Goal: Task Accomplishment & Management: Manage account settings

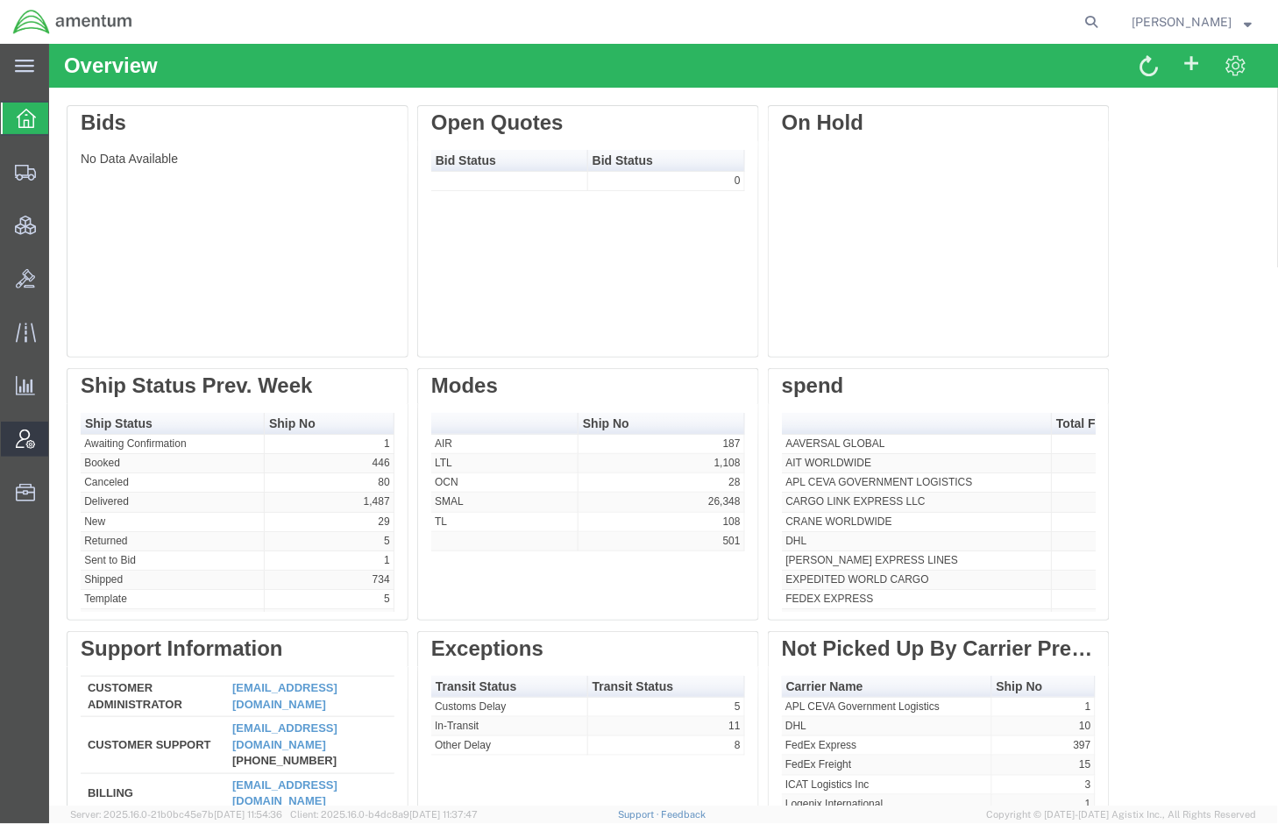
click at [60, 436] on span "Account Admin" at bounding box center [54, 439] width 12 height 35
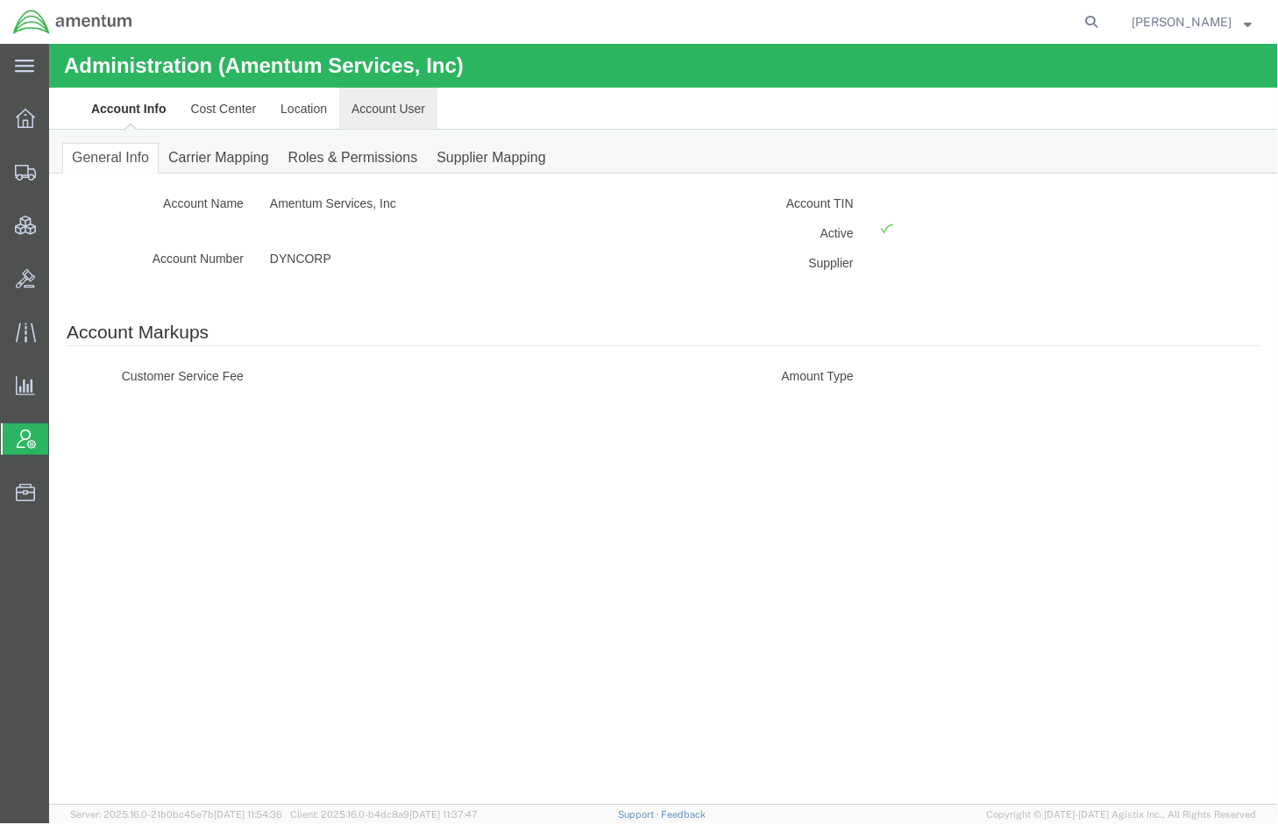
click at [359, 113] on link "Account User" at bounding box center [387, 108] width 98 height 42
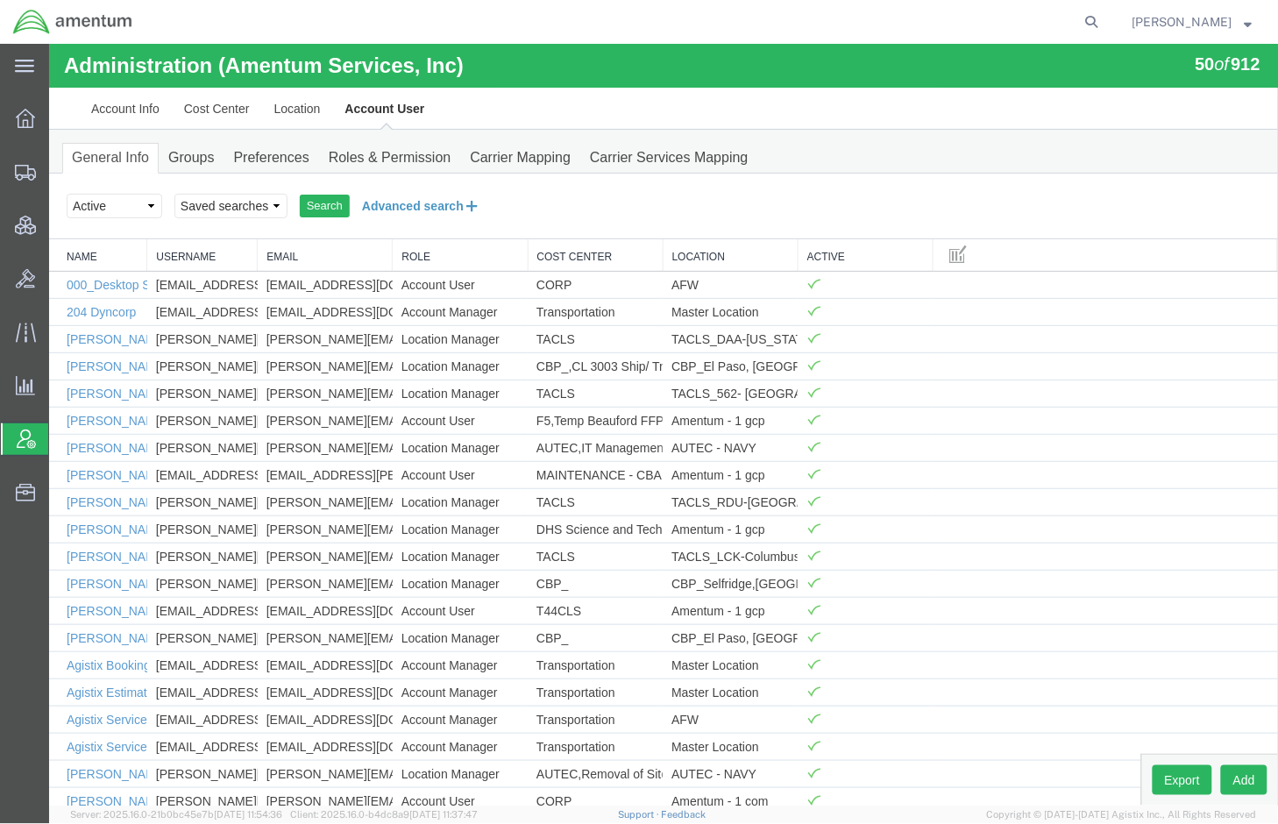
click at [404, 210] on button "Advanced search" at bounding box center [420, 205] width 143 height 30
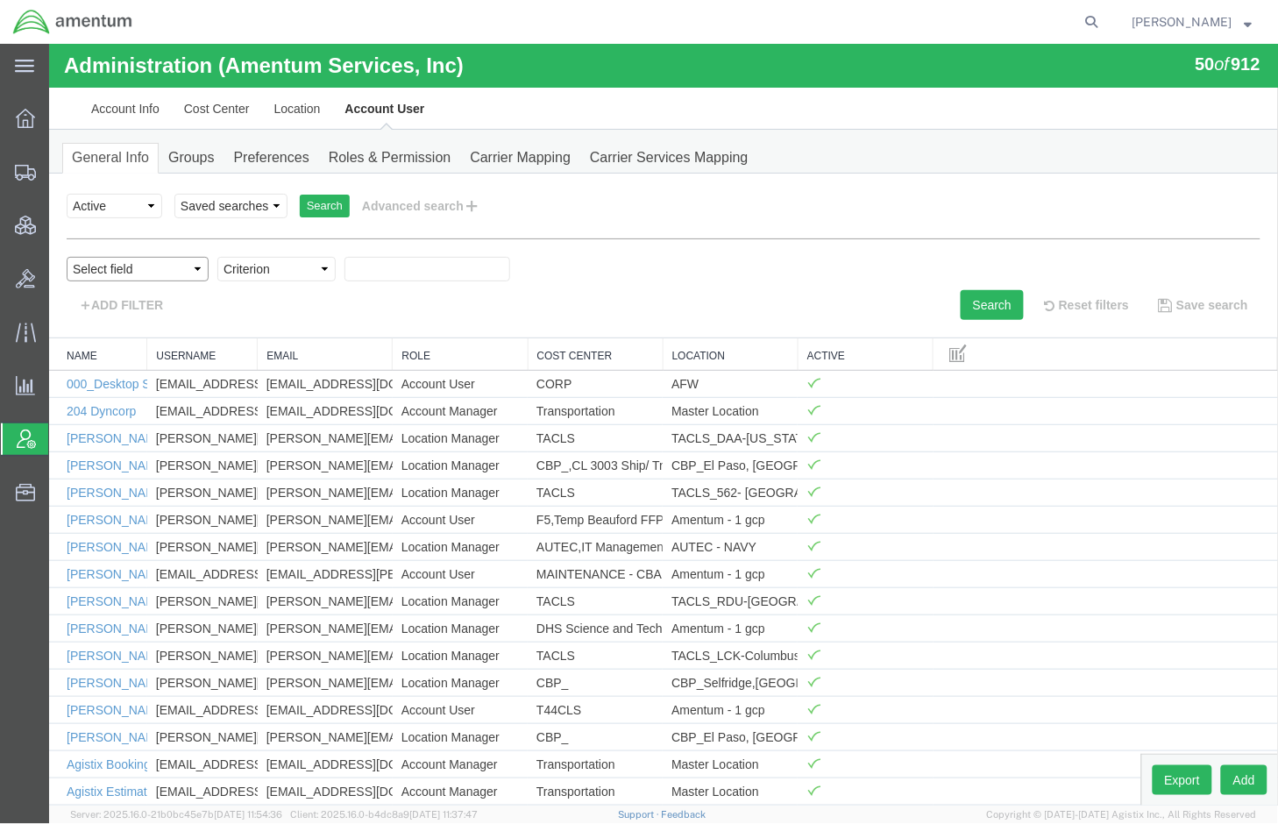
click at [184, 273] on select "Select field Cost Center Email Location Name Role Username" at bounding box center [137, 268] width 142 height 25
select select "personName"
click at [66, 256] on select "Select field Cost Center Email Location Name Role Username" at bounding box center [137, 268] width 142 height 25
click at [268, 269] on select "Criterion contains does not contain is is blank is not blank starts with" at bounding box center [275, 268] width 118 height 25
select select "contains"
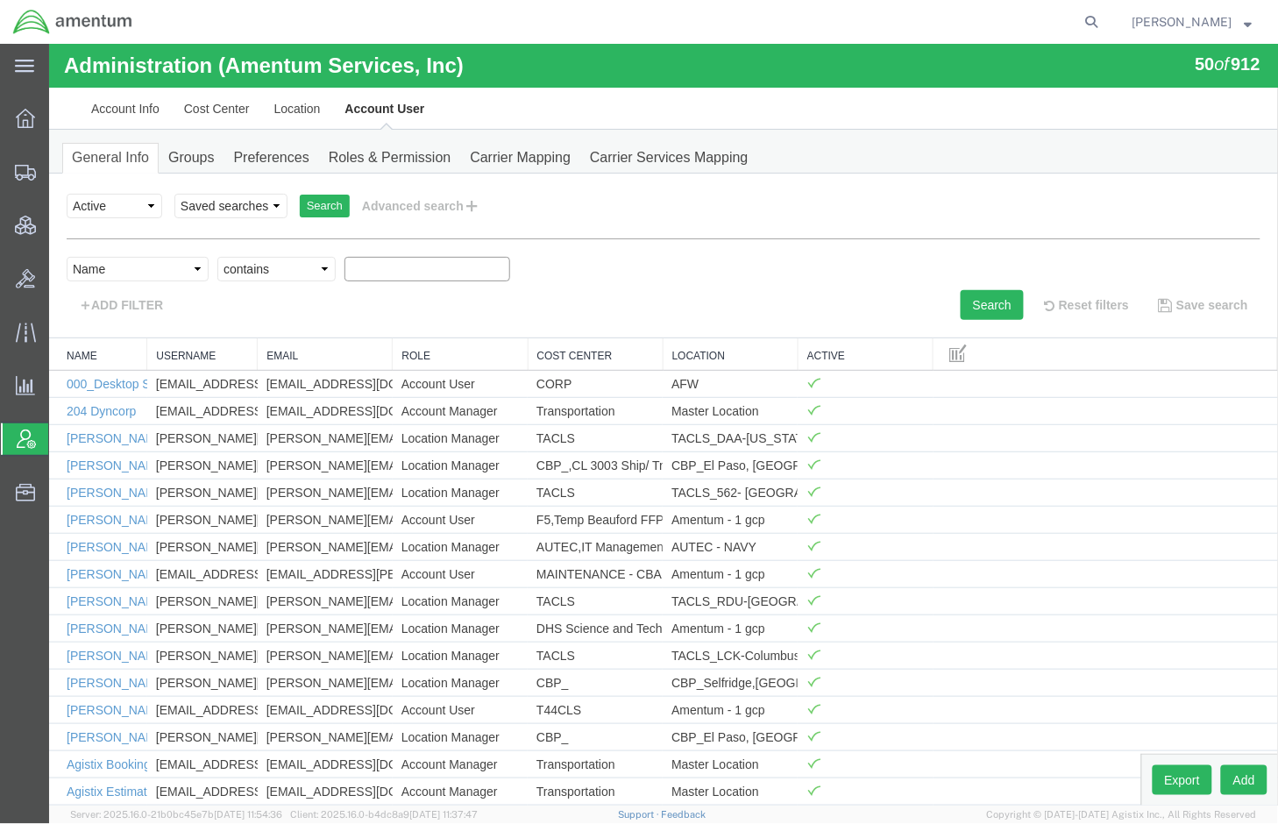
click at [216, 256] on select "Criterion contains does not contain is is blank is not blank starts with" at bounding box center [275, 268] width 118 height 25
click at [376, 269] on input "text" at bounding box center [427, 268] width 166 height 25
paste input "Amenew"
type input "Amenew"
click at [1000, 301] on button "Search" at bounding box center [991, 304] width 63 height 30
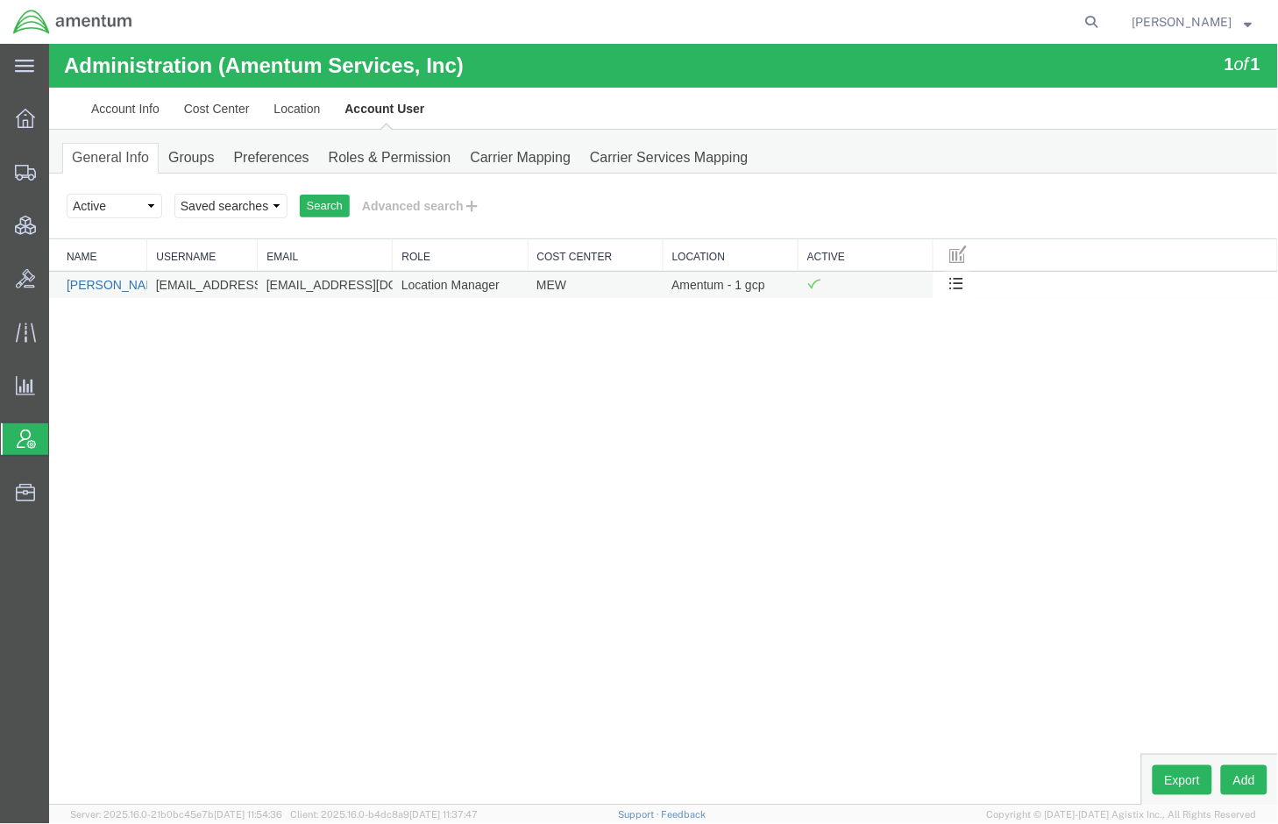
click at [105, 285] on link "[PERSON_NAME]" at bounding box center [116, 284] width 101 height 14
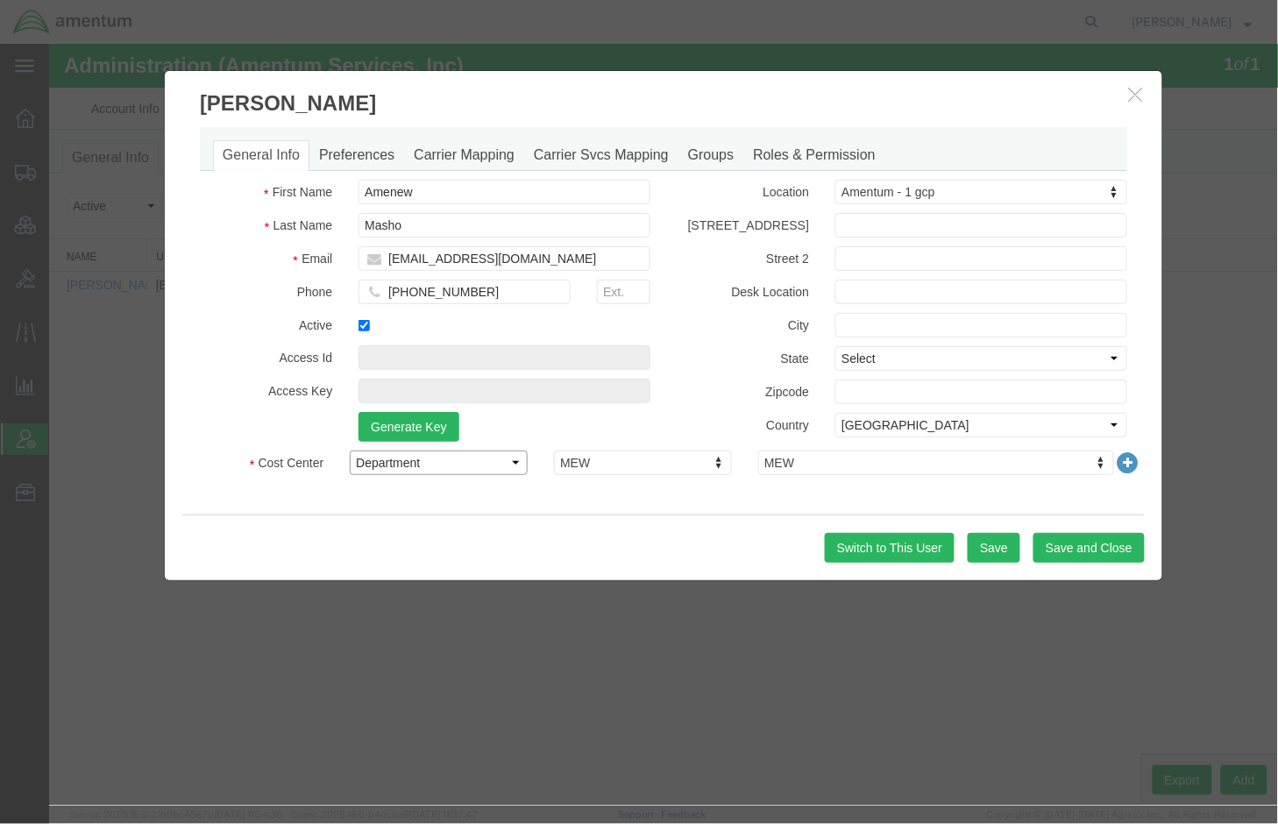
click at [491, 462] on select "Select Buyer Cost Center Department Operations Number Order Number Sales Person" at bounding box center [438, 462] width 178 height 25
select select "COSTCENTER"
click at [349, 450] on select "Select Buyer Cost Center Department Operations Number Order Number Sales Person" at bounding box center [438, 462] width 178 height 25
click at [812, 503] on input "text" at bounding box center [935, 492] width 340 height 25
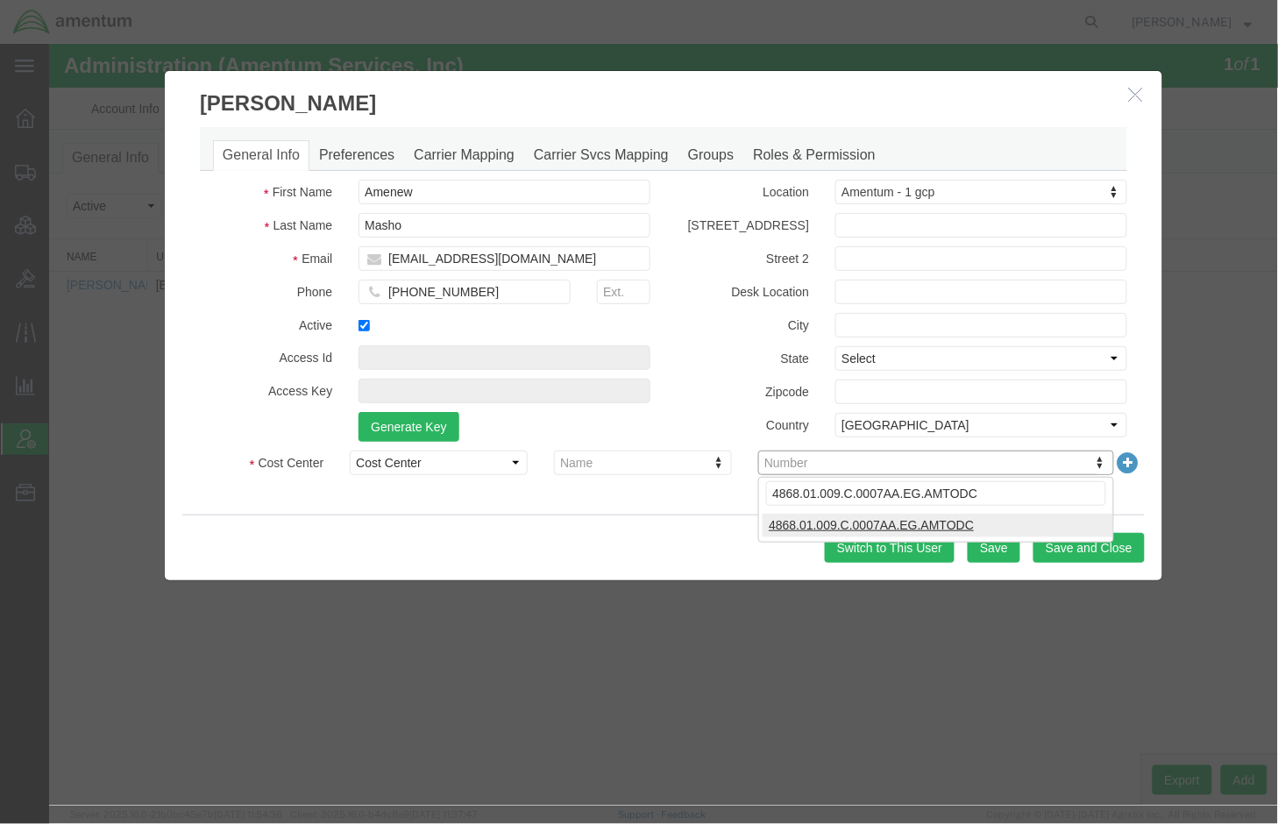
type input "4868.01.009.C.0007AA.EG.AMTODC"
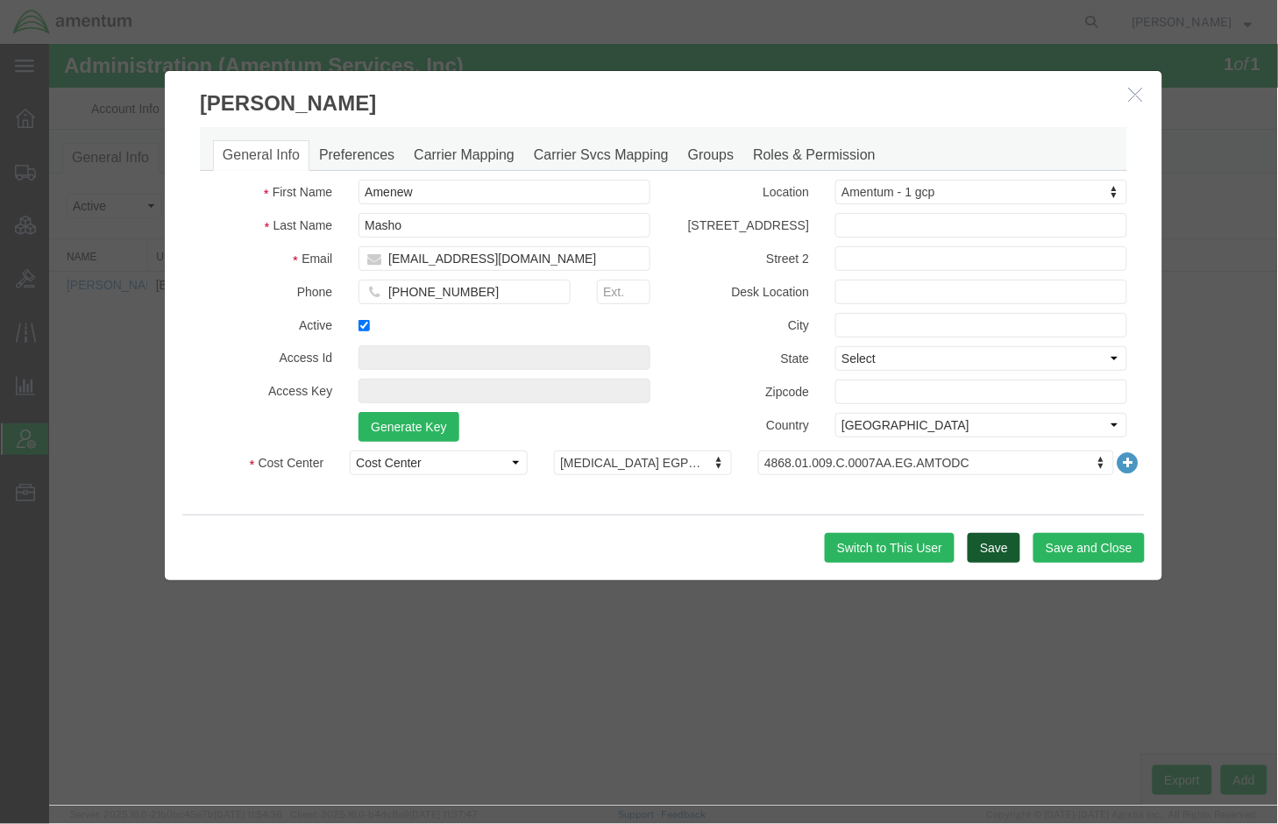
click at [998, 541] on button "Save" at bounding box center [993, 547] width 53 height 30
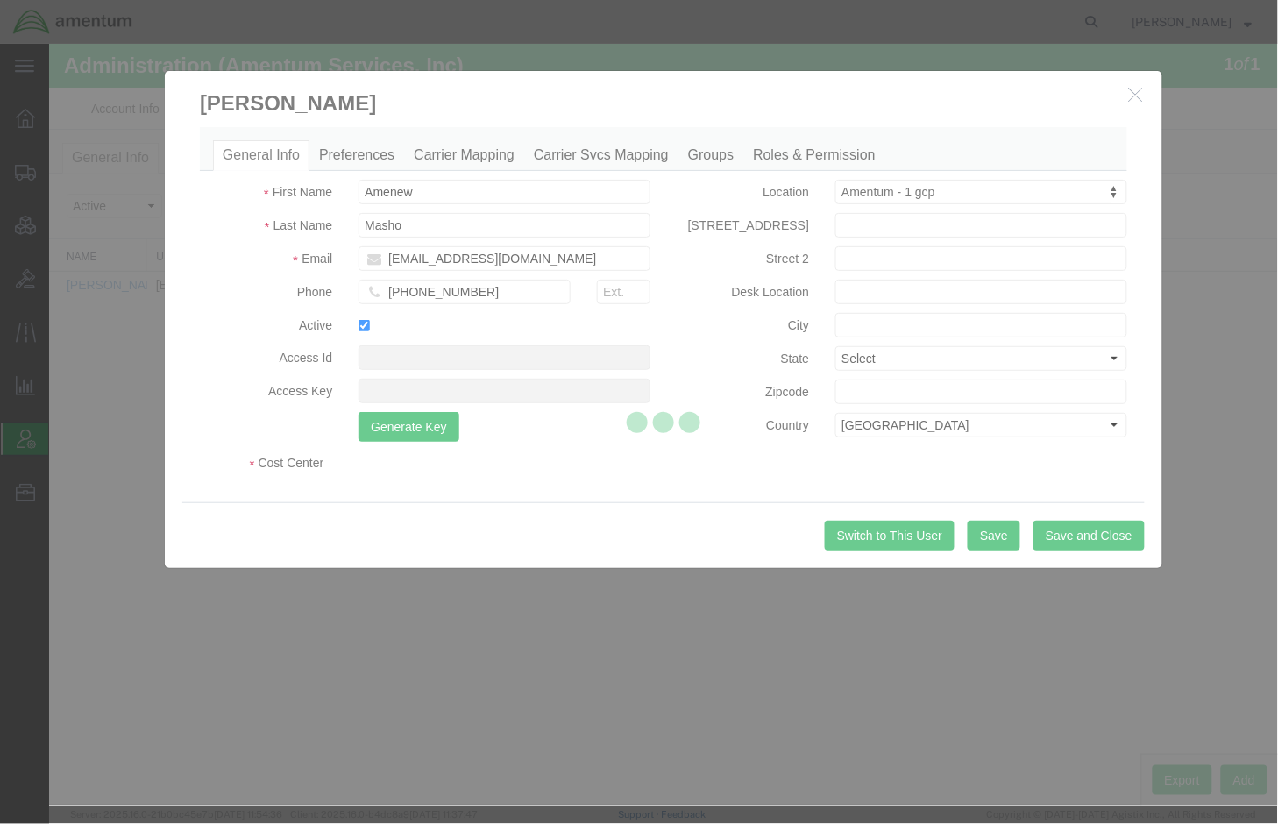
select select "COSTCENTER"
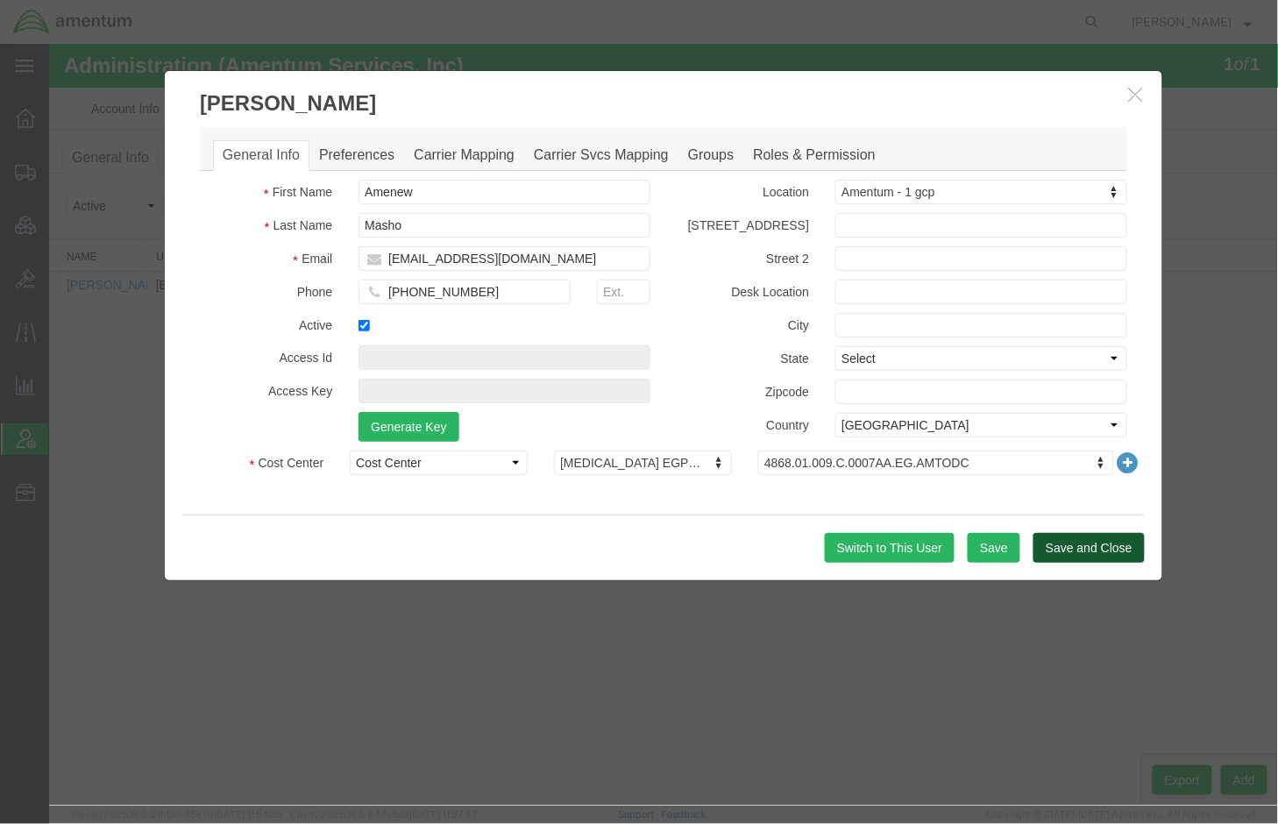
click at [1046, 543] on button "Save and Close" at bounding box center [1087, 547] width 111 height 30
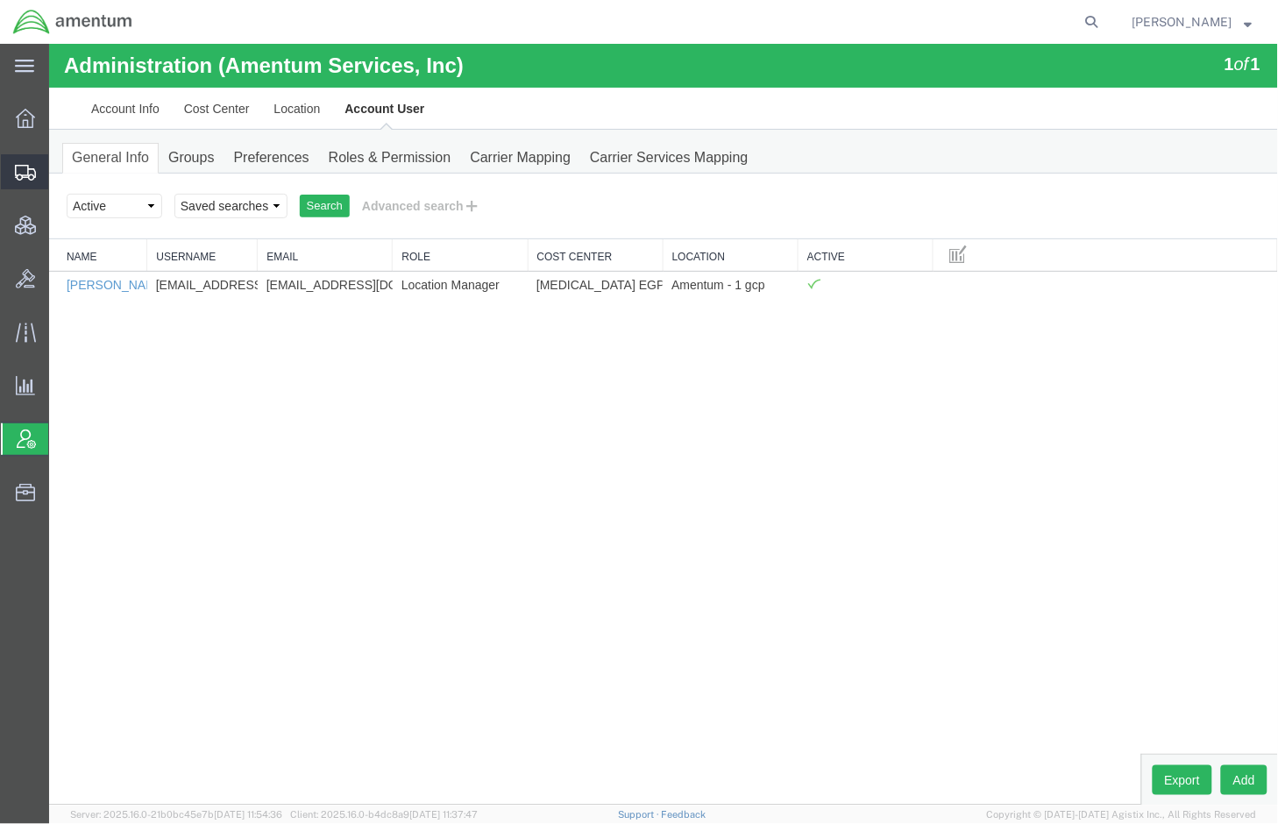
click at [60, 185] on span "Shipments" at bounding box center [54, 171] width 12 height 35
